Goal: Task Accomplishment & Management: Complete application form

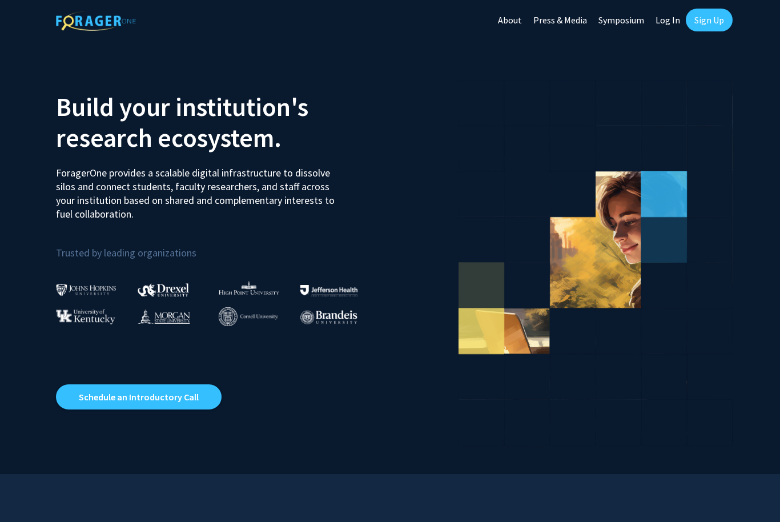
click at [707, 25] on link "Sign Up" at bounding box center [709, 20] width 47 height 23
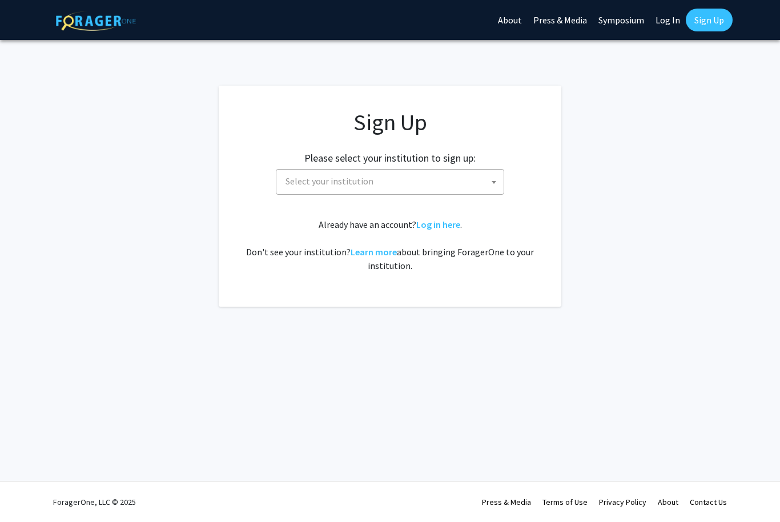
click at [410, 184] on span "Select your institution" at bounding box center [392, 181] width 223 height 23
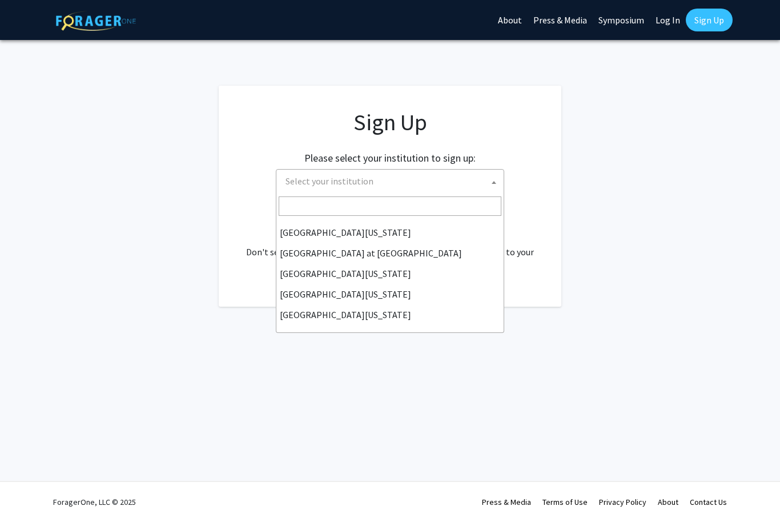
scroll to position [400, 0]
select select "33"
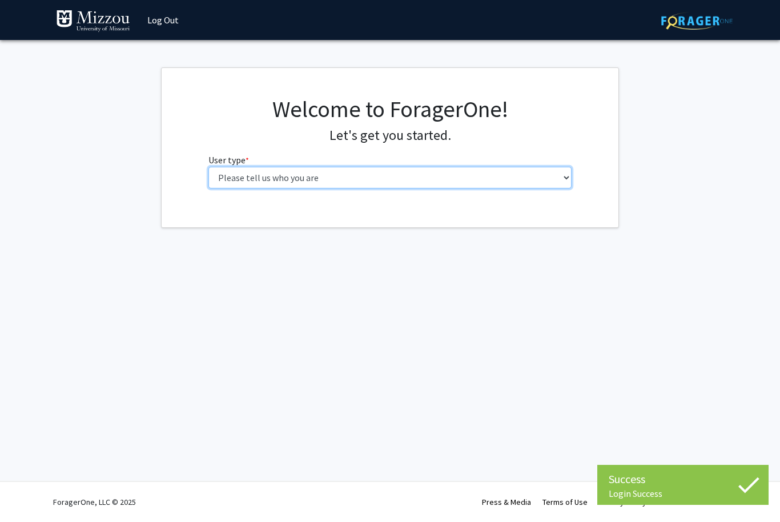
click at [528, 175] on select "Please tell us who you are Undergraduate Student Master's Student Doctoral Cand…" at bounding box center [390, 178] width 364 height 22
select select "1: undergrad"
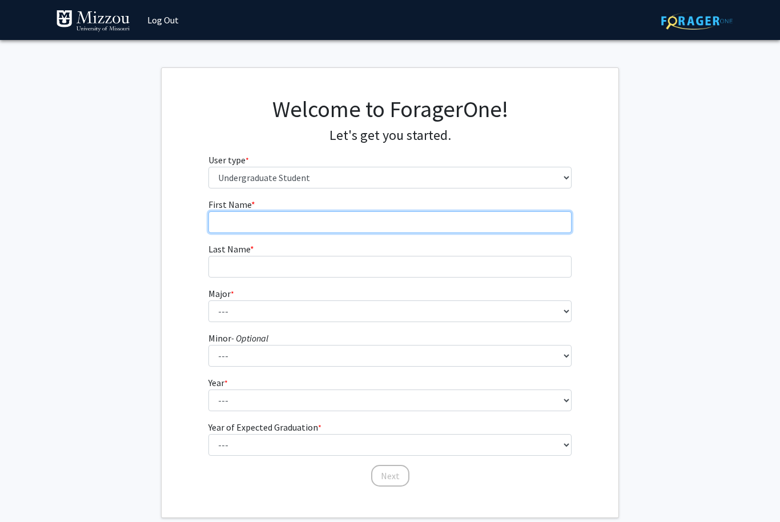
click at [514, 224] on input "First Name * required" at bounding box center [390, 222] width 364 height 22
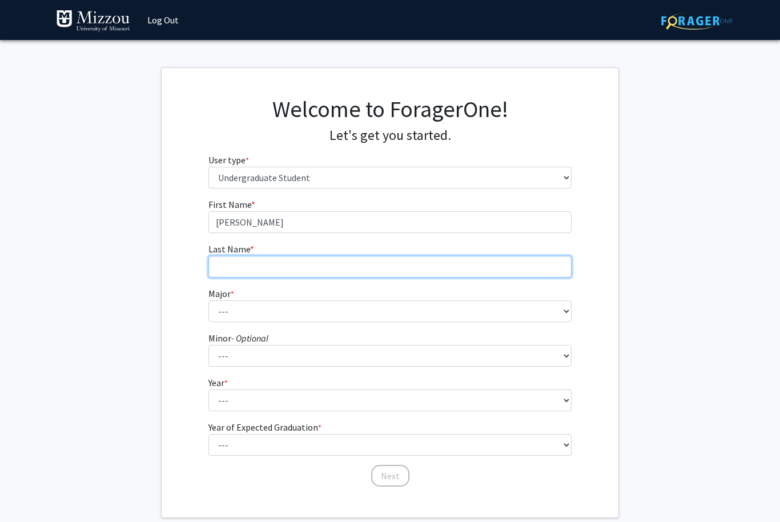
click at [424, 256] on input "Last Name * required" at bounding box center [390, 267] width 364 height 22
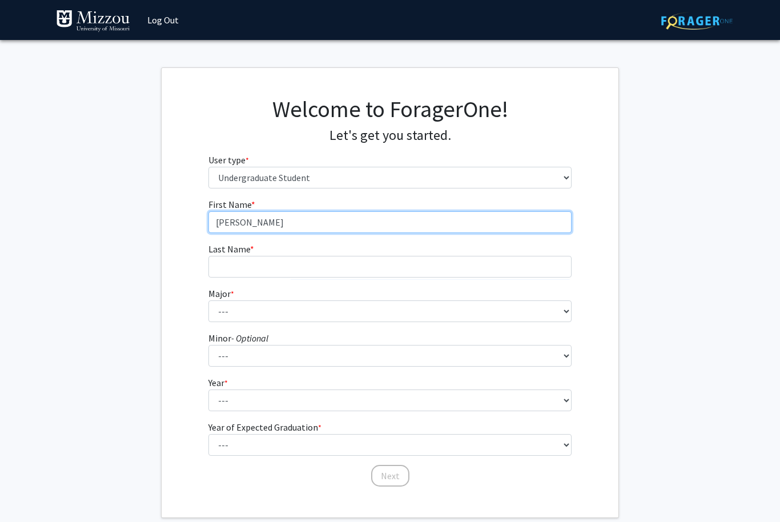
click at [458, 222] on input "Choe" at bounding box center [390, 222] width 364 height 22
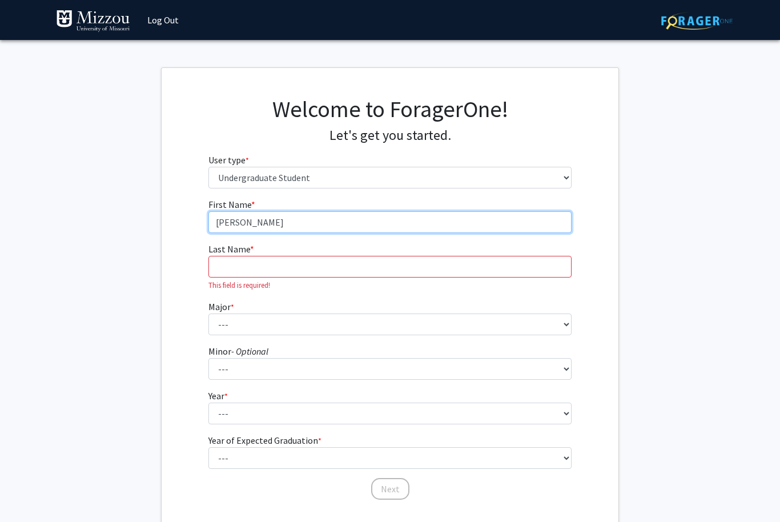
type input "Chloe"
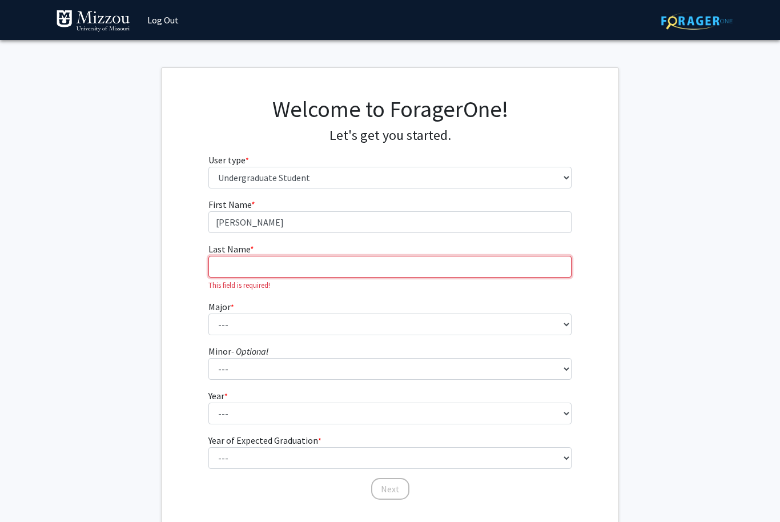
click at [452, 276] on input "Last Name * required" at bounding box center [390, 267] width 364 height 22
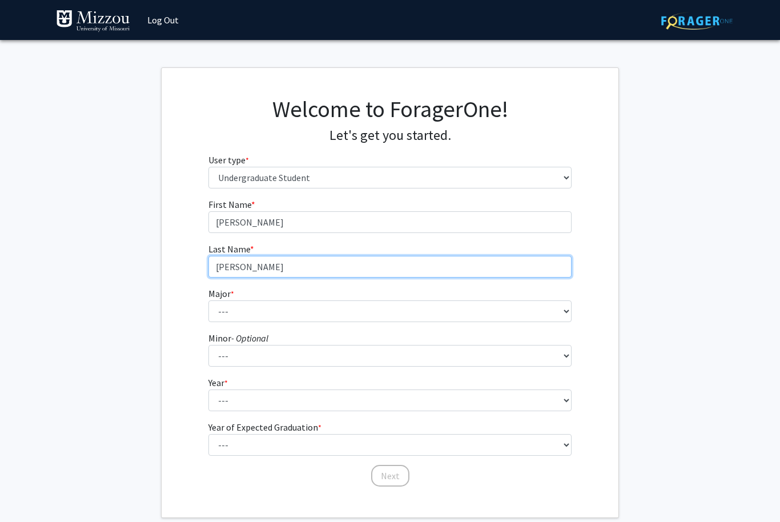
type input "Moritz"
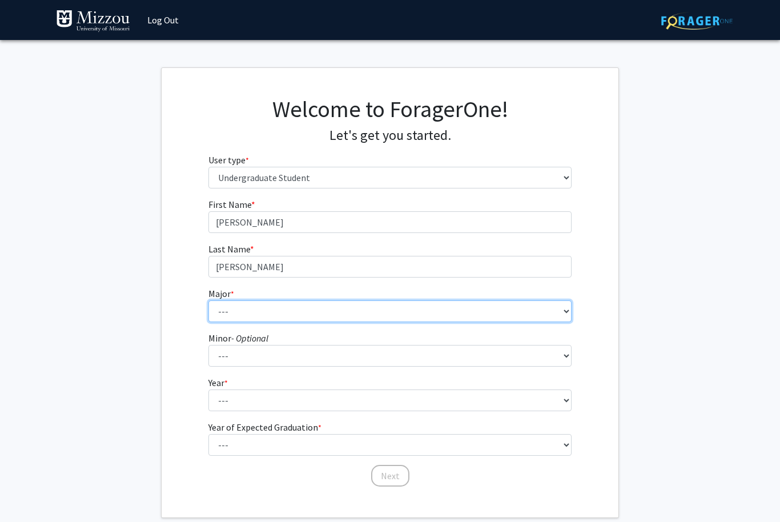
click at [411, 309] on select "--- Agribusiness Management Agricultural Education Agricultural Education: Comm…" at bounding box center [390, 311] width 364 height 22
select select "32: 2637"
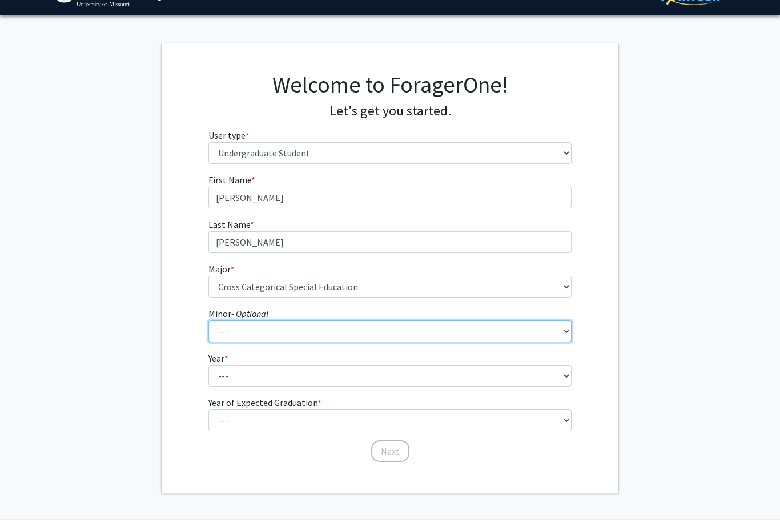
click at [404, 323] on select "--- Accountancy Aerospace Engineering Aerospace Studies Agribusiness Management…" at bounding box center [390, 332] width 364 height 22
select select "35: 1991"
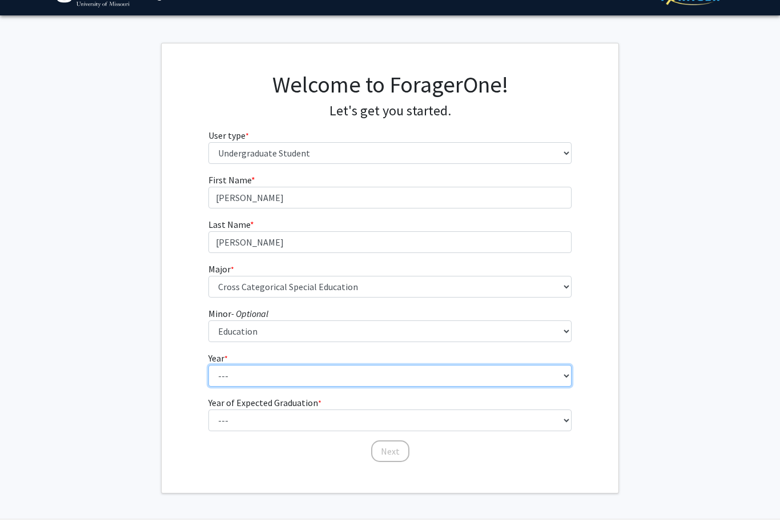
click at [355, 368] on select "--- First-year Sophomore Junior Senior Postbaccalaureate Certificate" at bounding box center [390, 377] width 364 height 22
select select "1: first-year"
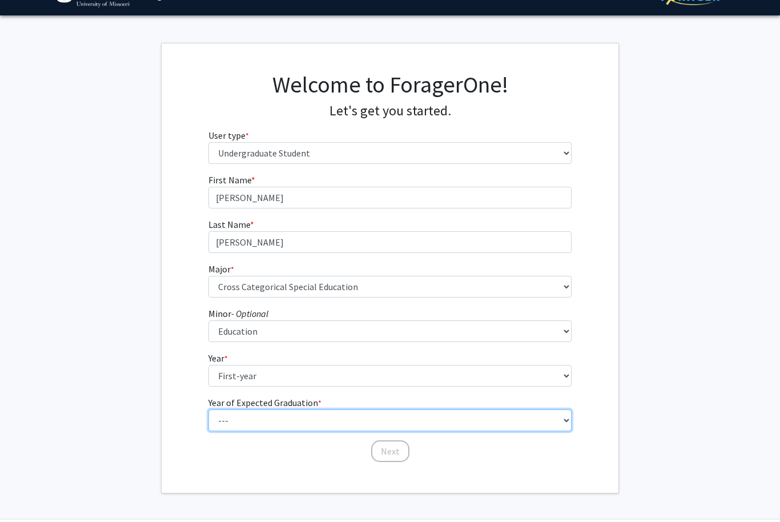
click at [335, 412] on select "--- 2025 2026 2027 2028 2029 2030 2031 2032 2033 2034" at bounding box center [390, 421] width 364 height 22
select select "5: 2029"
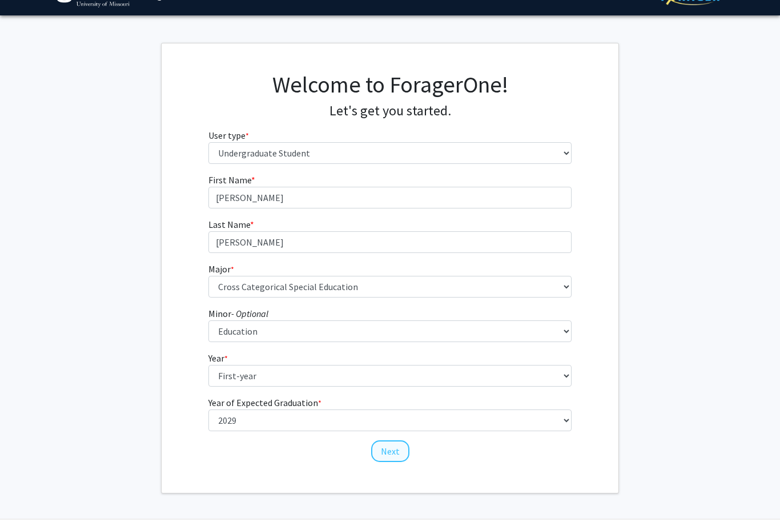
click at [393, 451] on button "Next" at bounding box center [390, 452] width 38 height 22
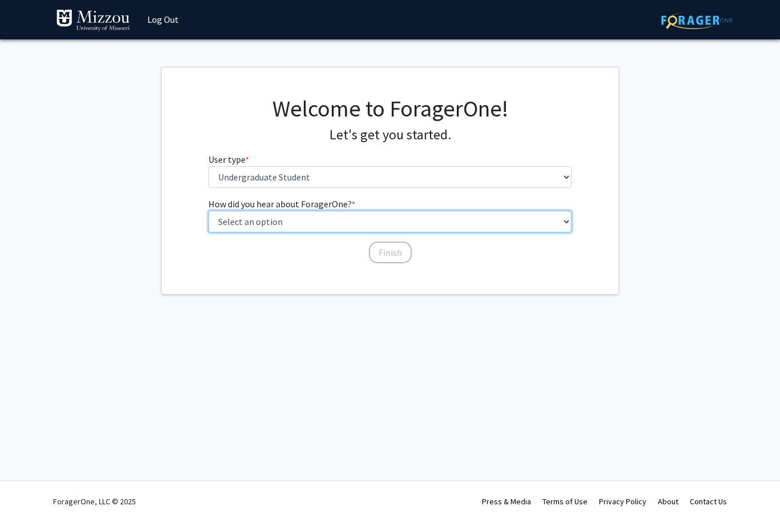
click at [455, 222] on select "Select an option Peer/student recommendation Faculty/staff recommendation Unive…" at bounding box center [390, 222] width 364 height 22
select select "2: faculty_recommendation"
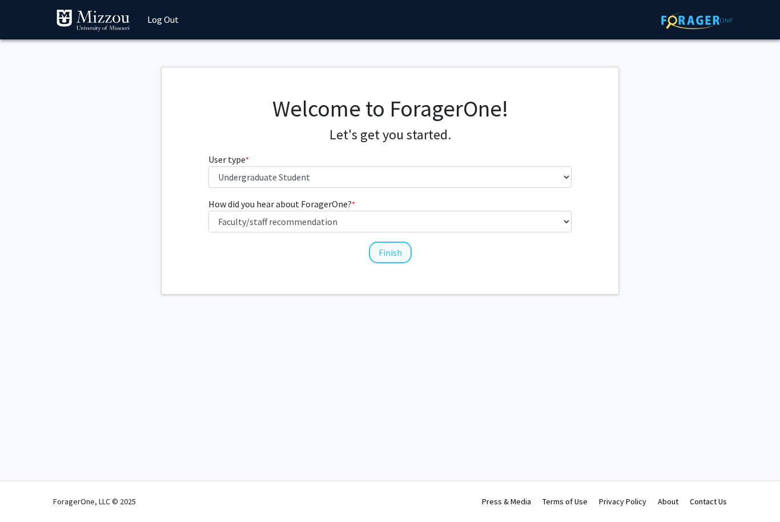
click at [401, 244] on button "Finish" at bounding box center [390, 253] width 43 height 22
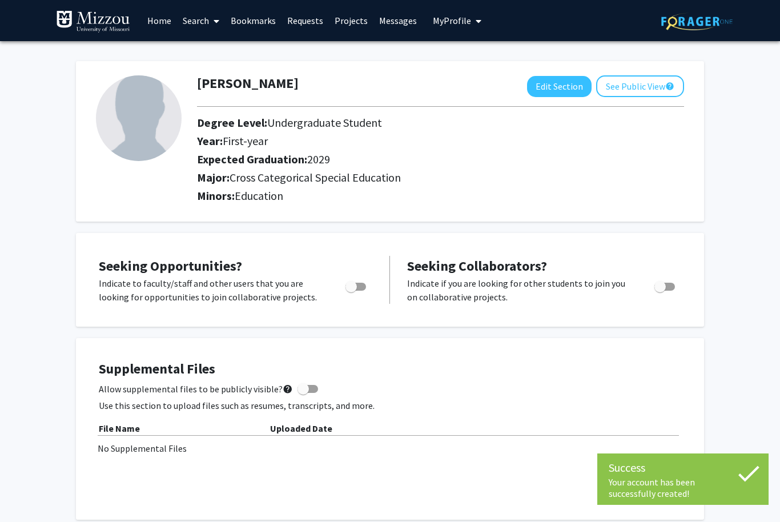
click at [135, 123] on img at bounding box center [139, 118] width 86 height 86
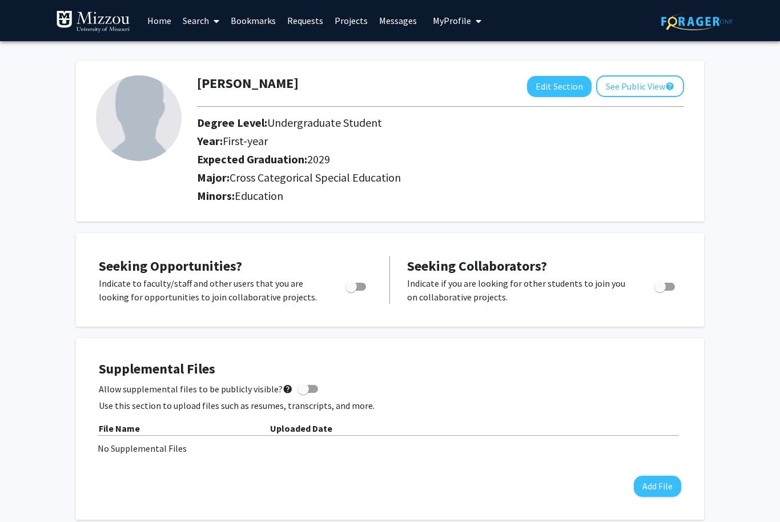
click at [137, 123] on img at bounding box center [139, 118] width 86 height 86
